Goal: Check status: Check status

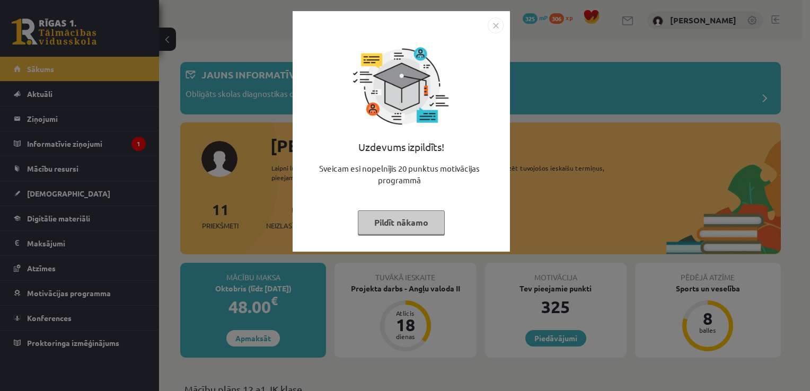
click at [492, 21] on img "Close" at bounding box center [495, 25] width 16 height 16
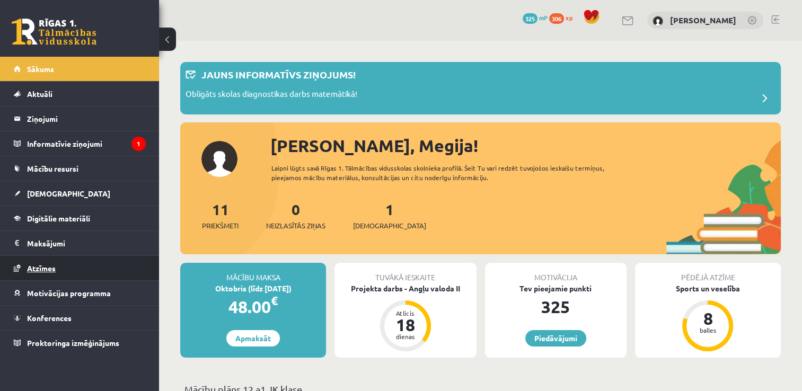
click at [51, 265] on span "Atzīmes" at bounding box center [41, 268] width 29 height 10
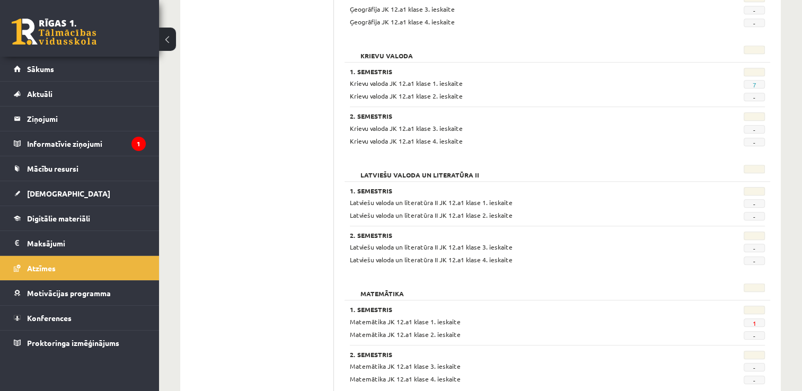
scroll to position [725, 0]
click at [49, 193] on span "[DEMOGRAPHIC_DATA]" at bounding box center [68, 194] width 83 height 10
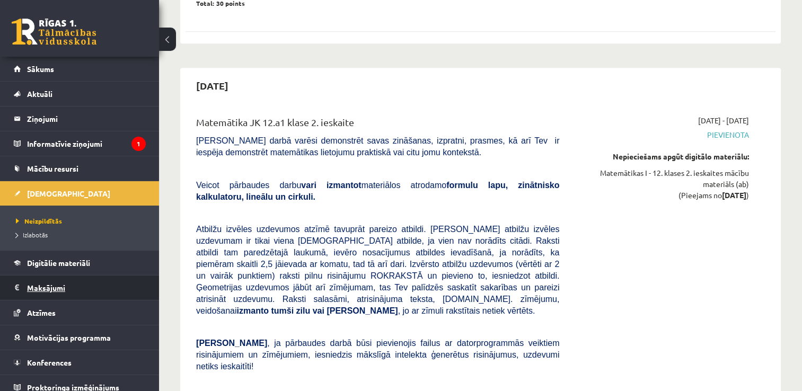
click at [38, 287] on legend "Maksājumi 0" at bounding box center [86, 288] width 119 height 24
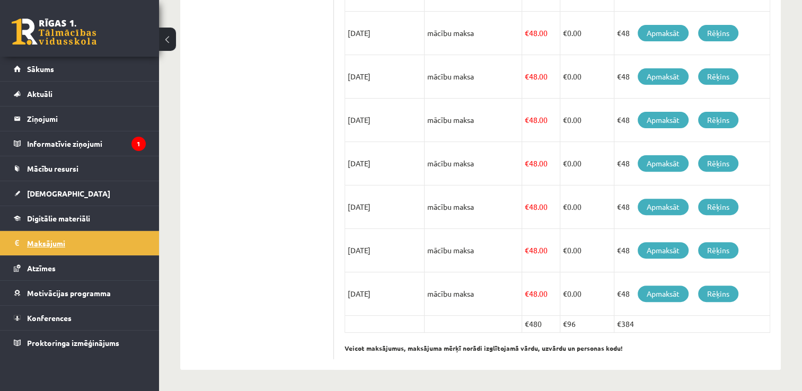
scroll to position [332, 0]
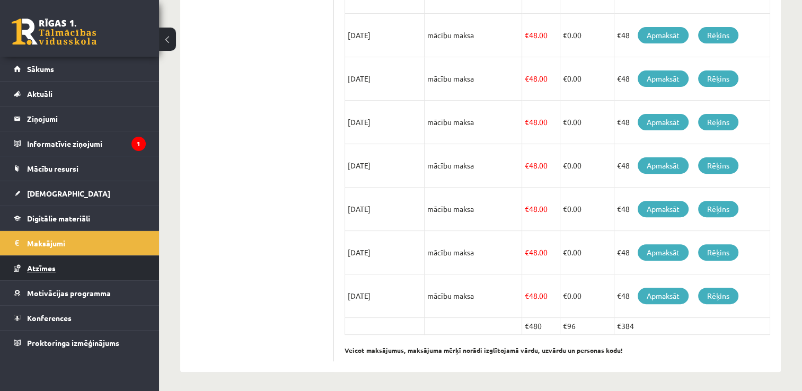
click at [39, 264] on span "Atzīmes" at bounding box center [41, 268] width 29 height 10
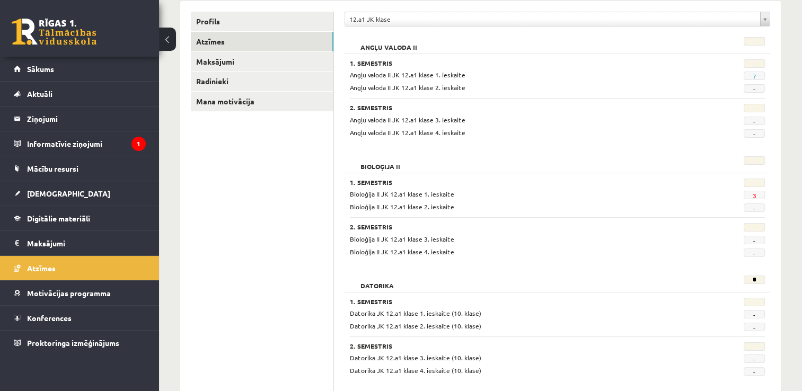
scroll to position [138, 0]
